Goal: Information Seeking & Learning: Learn about a topic

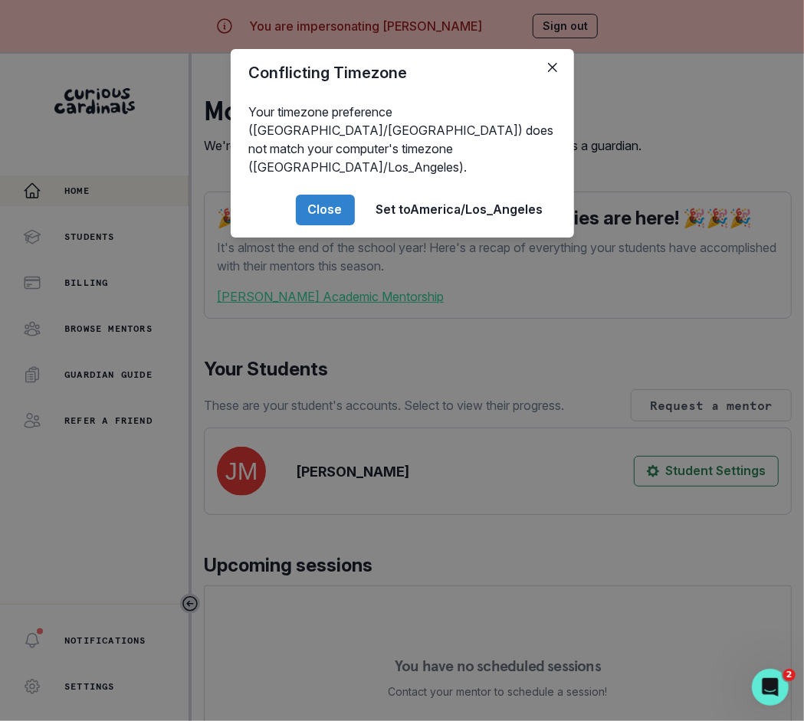
click at [369, 500] on div "Conflicting Timezone Your timezone preference (America/[GEOGRAPHIC_DATA]) does …" at bounding box center [402, 360] width 804 height 721
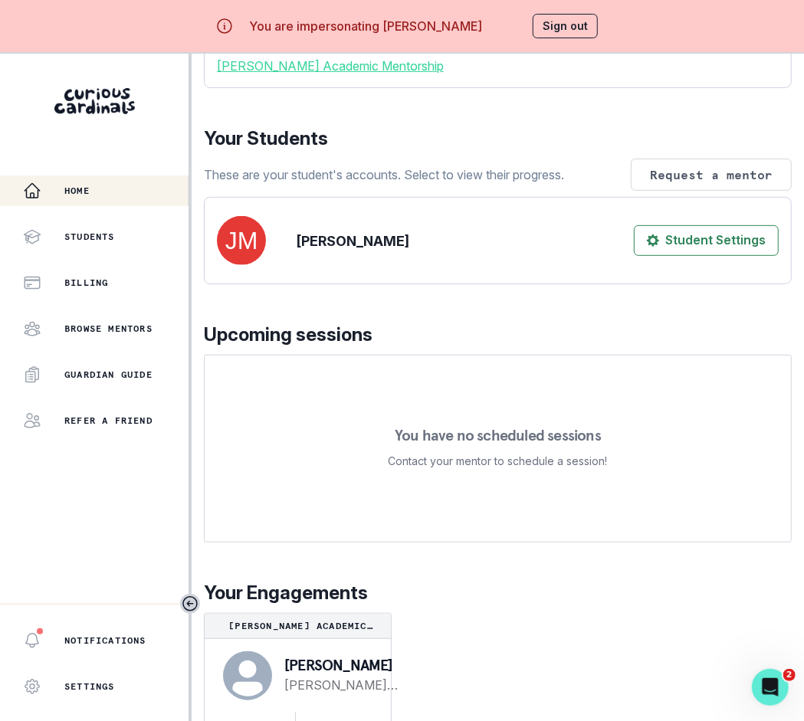
scroll to position [54, 0]
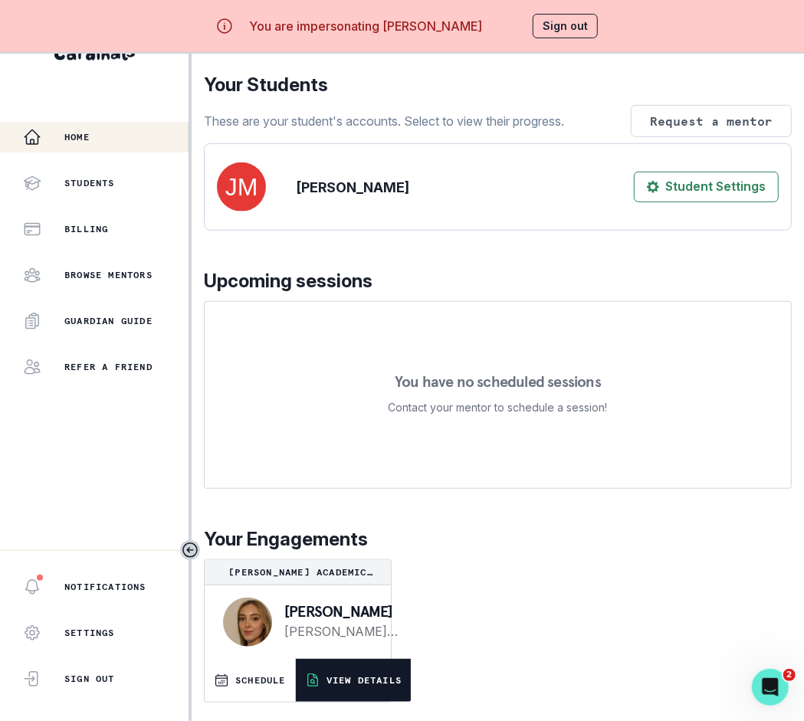
click at [347, 676] on p "VIEW DETAILS" at bounding box center [364, 681] width 75 height 12
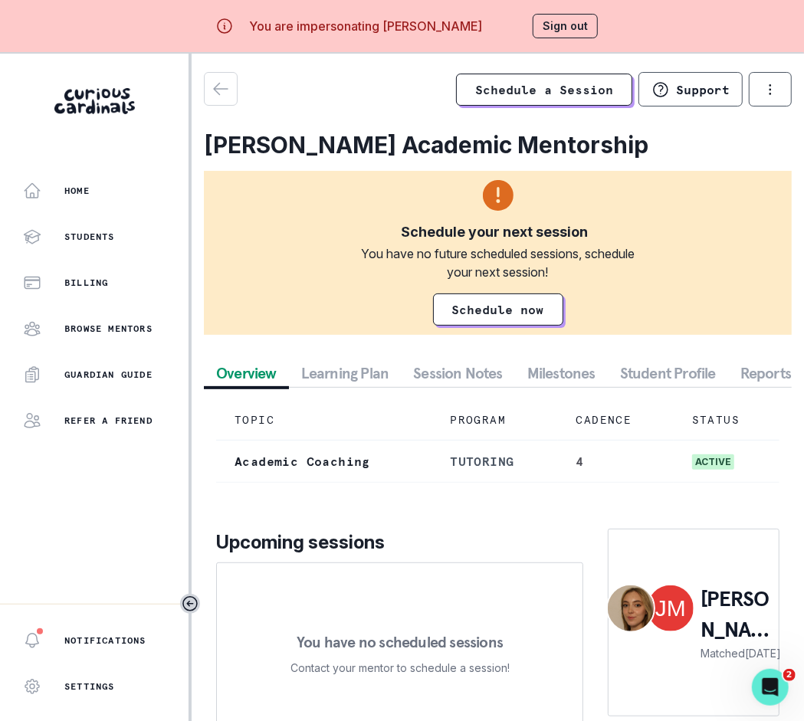
click at [478, 373] on button "Session Notes" at bounding box center [458, 374] width 114 height 28
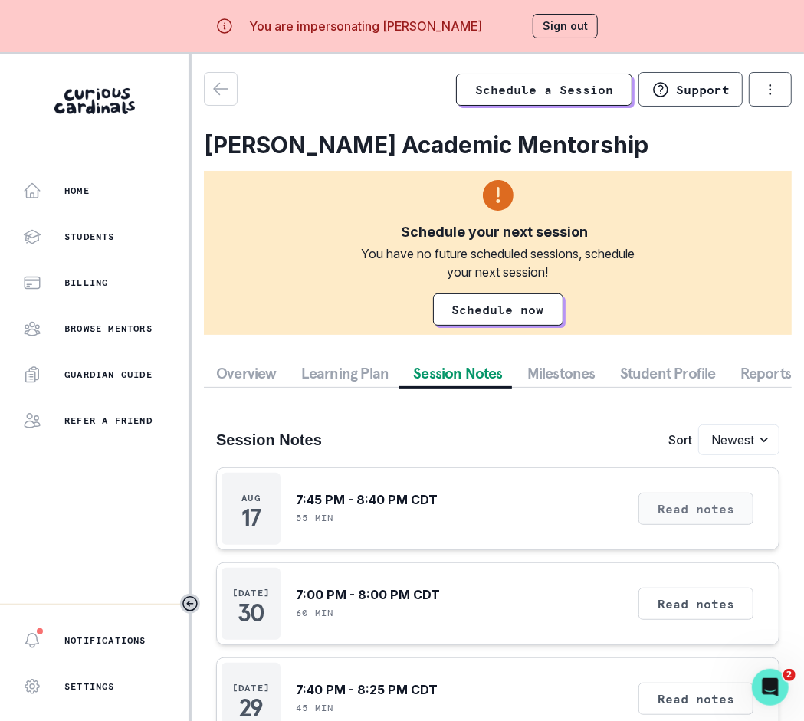
click at [666, 523] on button "Read notes" at bounding box center [696, 509] width 115 height 32
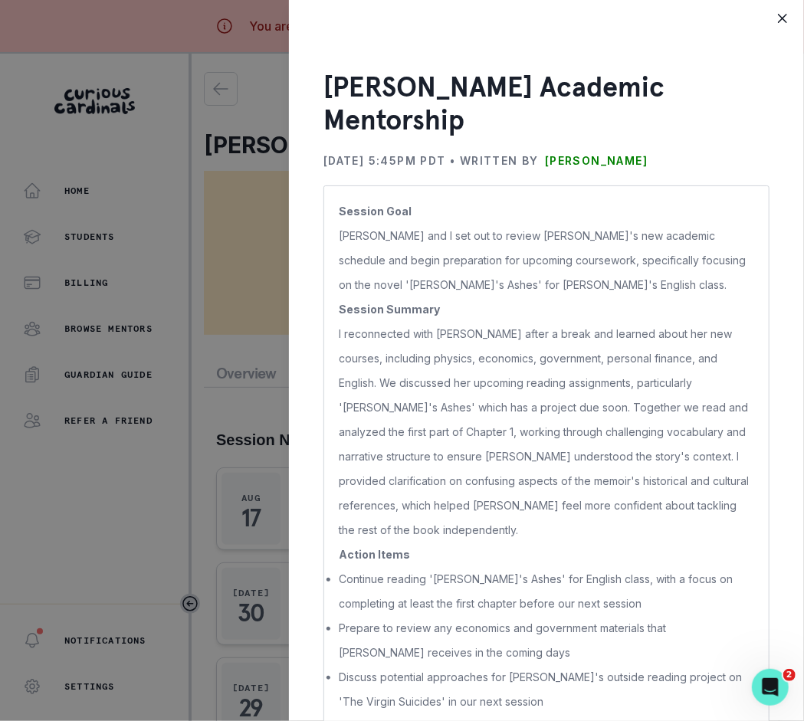
drag, startPoint x: 710, startPoint y: 166, endPoint x: 341, endPoint y: 80, distance: 378.8
click at [341, 80] on div "[PERSON_NAME] Academic Mentorship [DATE] 5:45PM PDT • Written by [PERSON_NAME] …" at bounding box center [547, 424] width 446 height 707
click at [324, 82] on h3 "[PERSON_NAME] Academic Mentorship" at bounding box center [547, 104] width 446 height 66
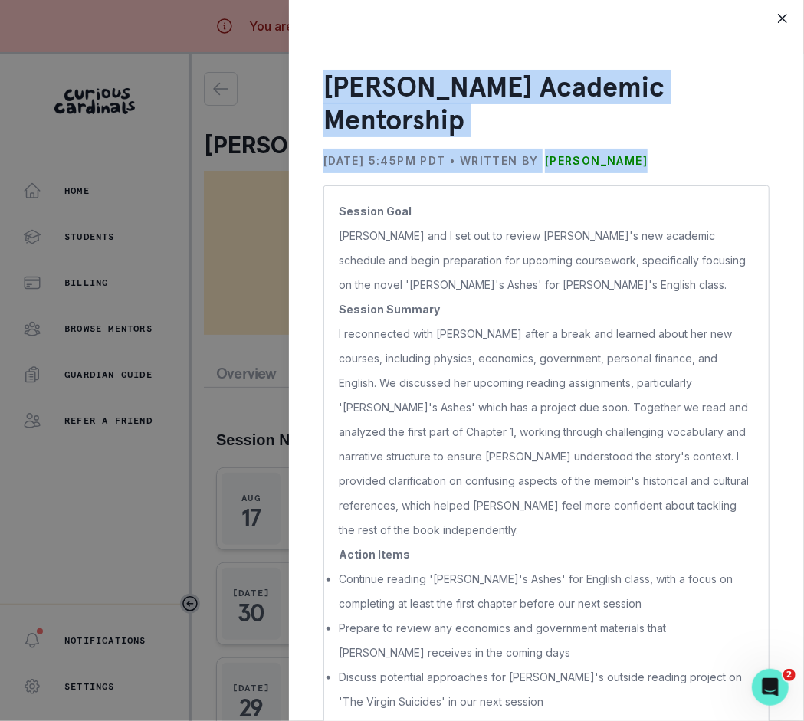
drag, startPoint x: 325, startPoint y: 82, endPoint x: 698, endPoint y: 174, distance: 384.5
click at [702, 176] on div "[PERSON_NAME] Academic Mentorship [DATE] 5:45PM PDT • Written by [PERSON_NAME] …" at bounding box center [547, 424] width 446 height 707
copy div "[PERSON_NAME] Academic Mentorship [DATE] 5:45PM PDT • Written by [PERSON_NAME]"
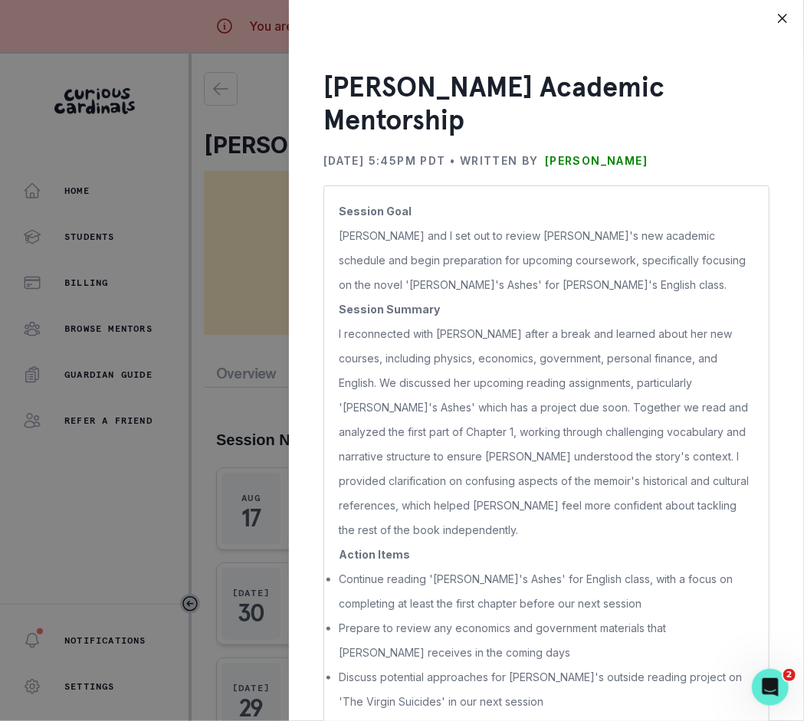
click at [244, 445] on div "[PERSON_NAME] Academic Mentorship [DATE] 5:45PM PDT • Written by [PERSON_NAME] …" at bounding box center [402, 360] width 804 height 721
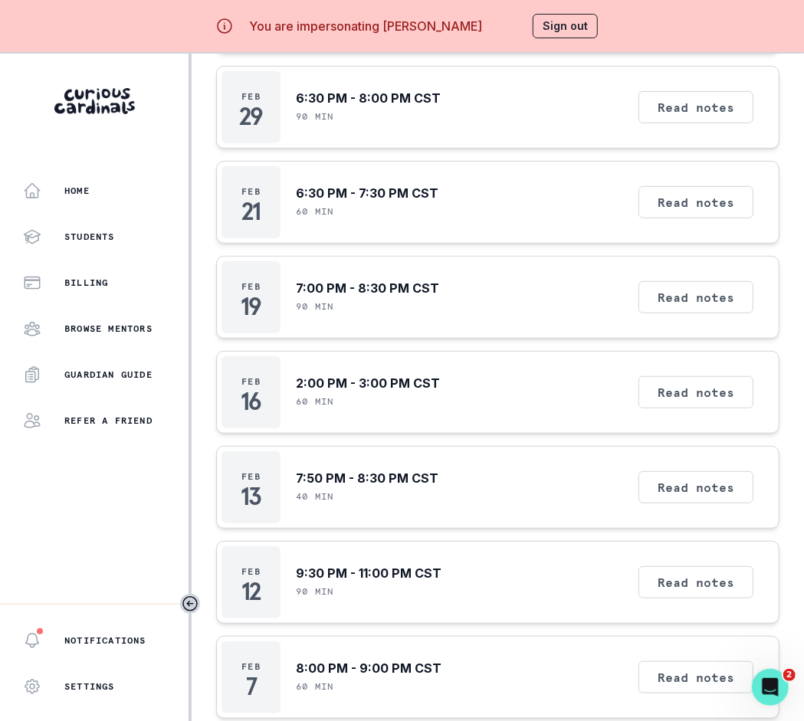
scroll to position [54, 0]
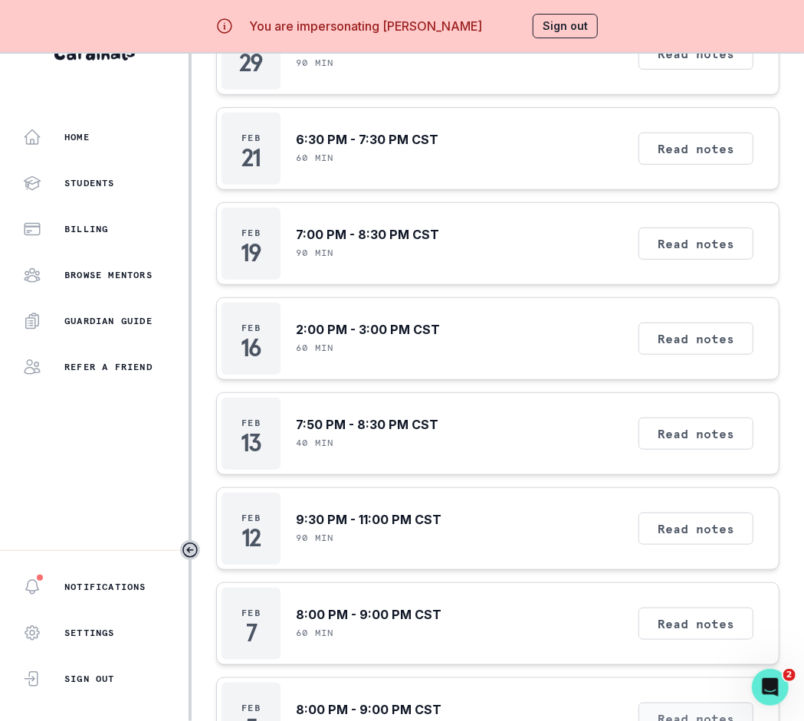
click at [715, 703] on button "Read notes" at bounding box center [696, 719] width 115 height 32
